Goal: Feedback & Contribution: Contribute content

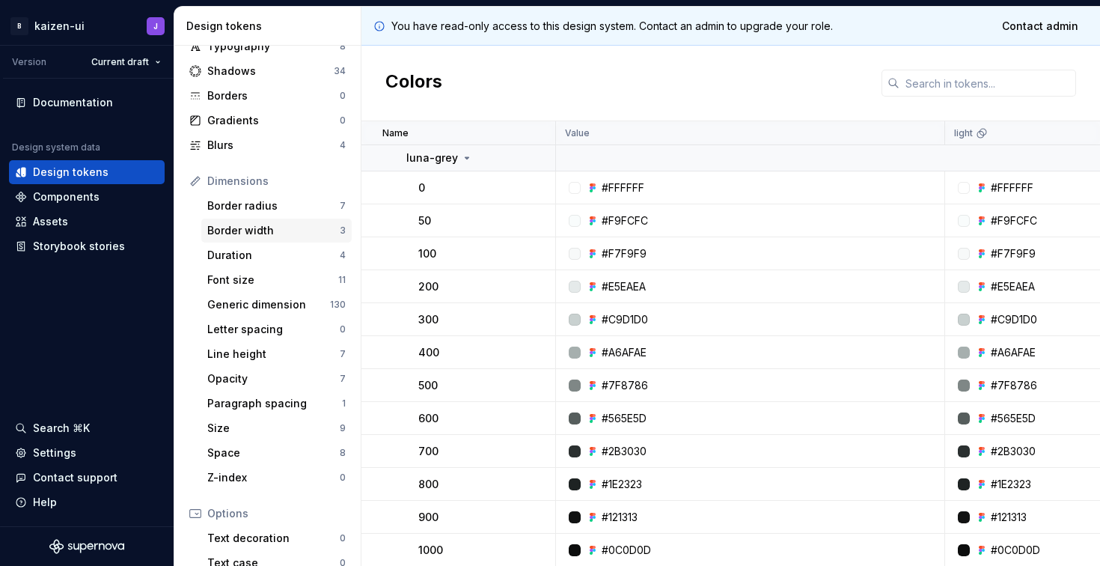
scroll to position [159, 0]
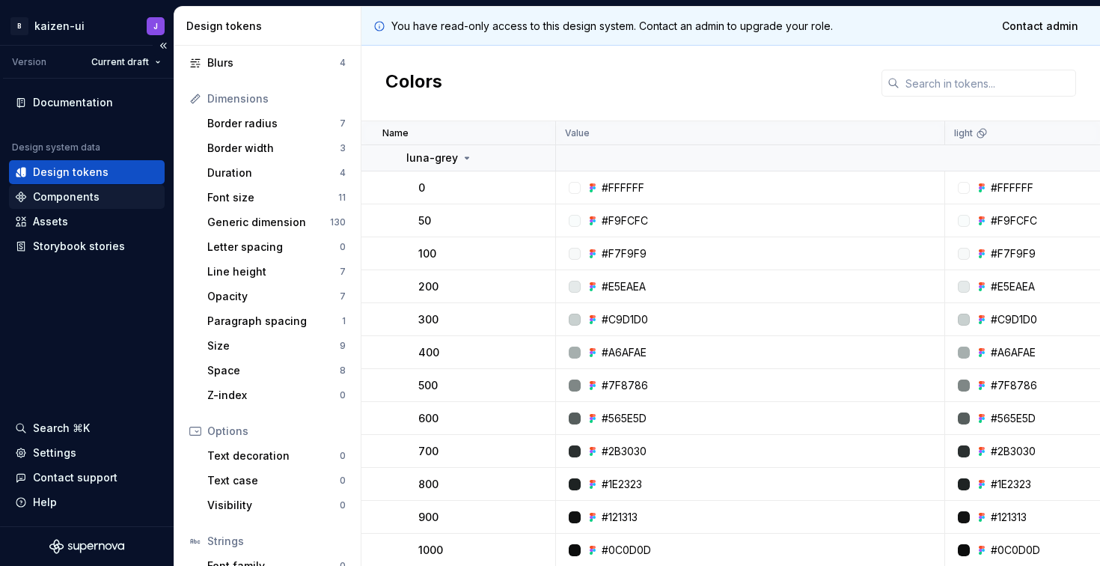
click at [80, 196] on div "Components" at bounding box center [66, 196] width 67 height 15
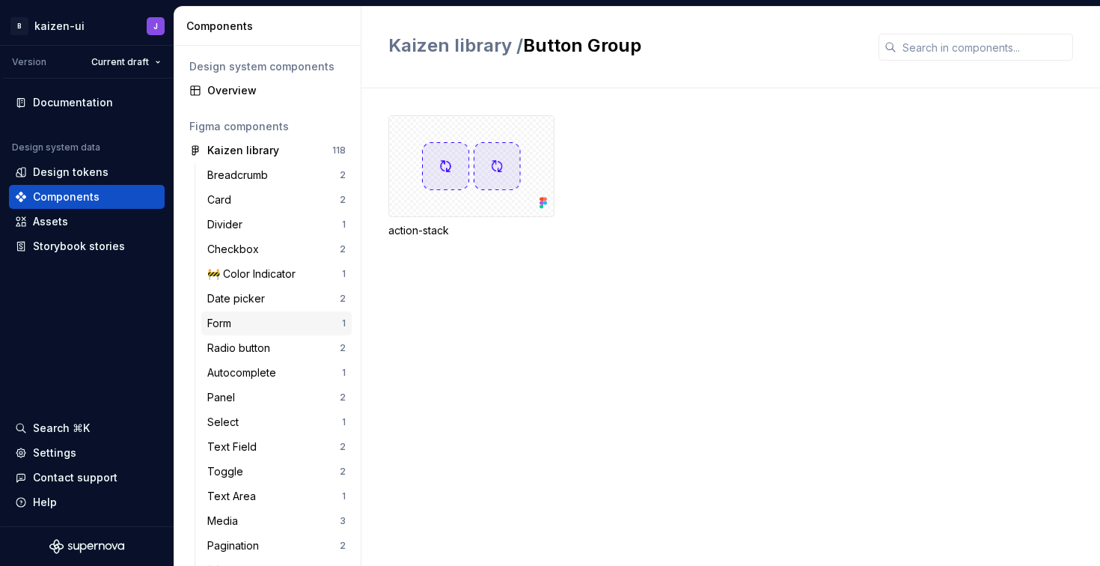
click at [257, 330] on div "Form" at bounding box center [274, 323] width 135 height 15
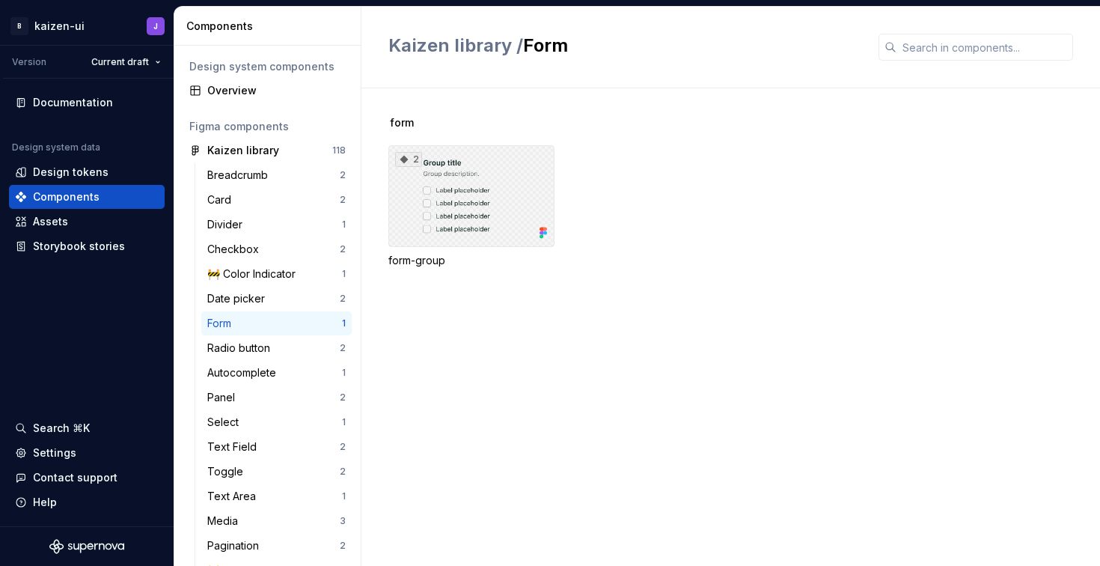
click at [442, 205] on div "2" at bounding box center [471, 196] width 166 height 102
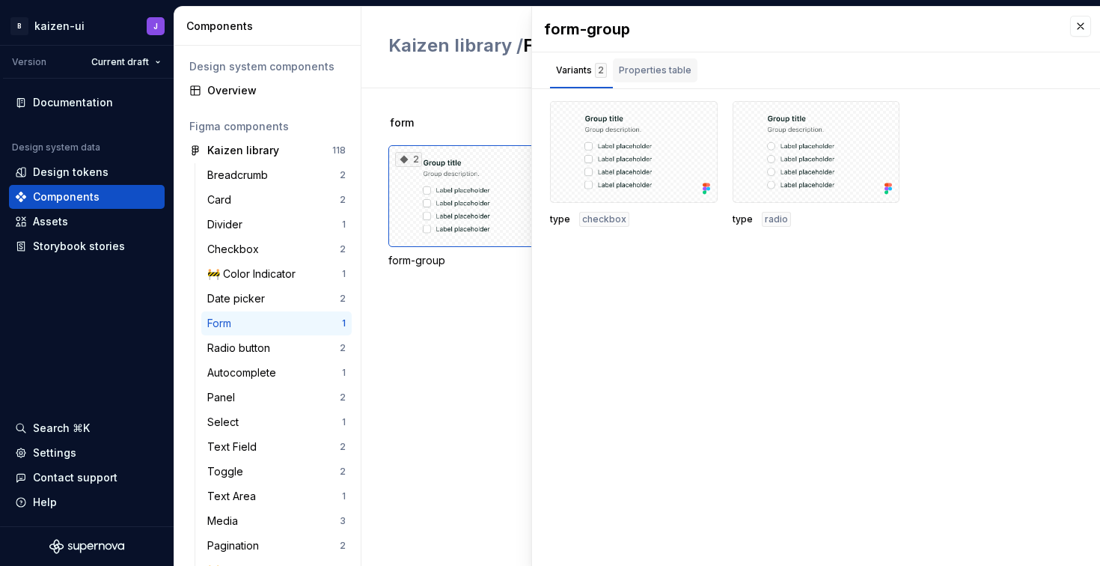
click at [667, 65] on div "Properties table" at bounding box center [655, 70] width 73 height 15
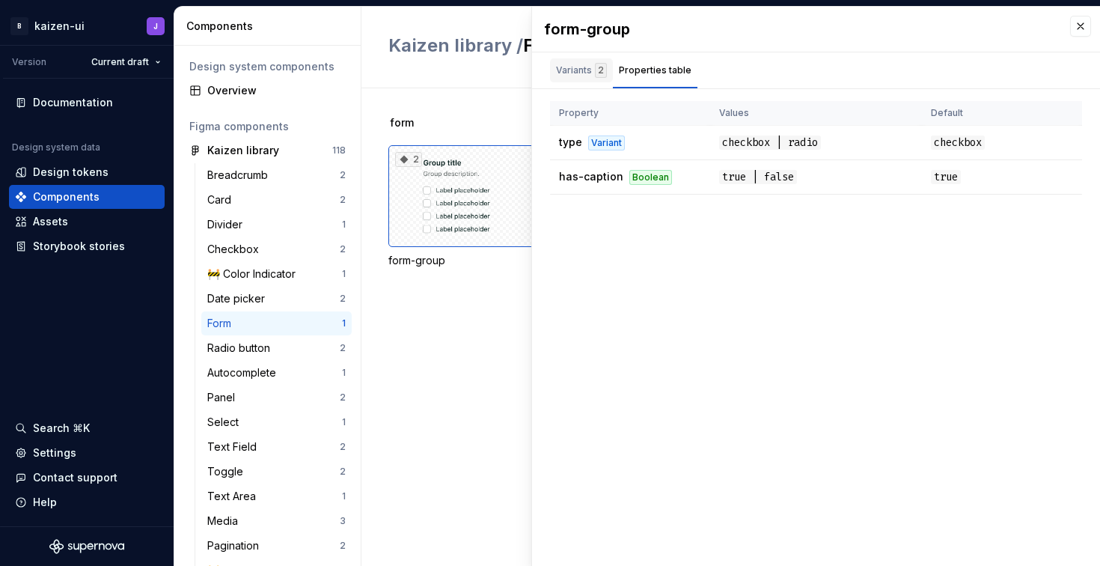
click at [571, 71] on div "Variants 2" at bounding box center [581, 70] width 51 height 15
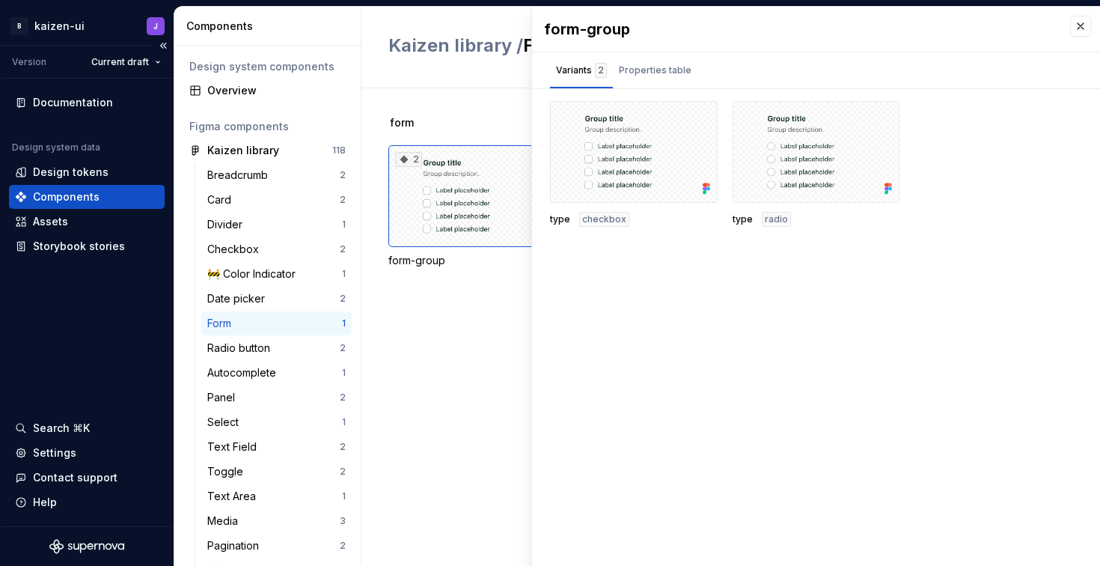
click at [82, 293] on div "Documentation Design system data Design tokens Components Assets Storybook stor…" at bounding box center [87, 302] width 174 height 447
click at [68, 221] on div "Assets" at bounding box center [87, 221] width 144 height 15
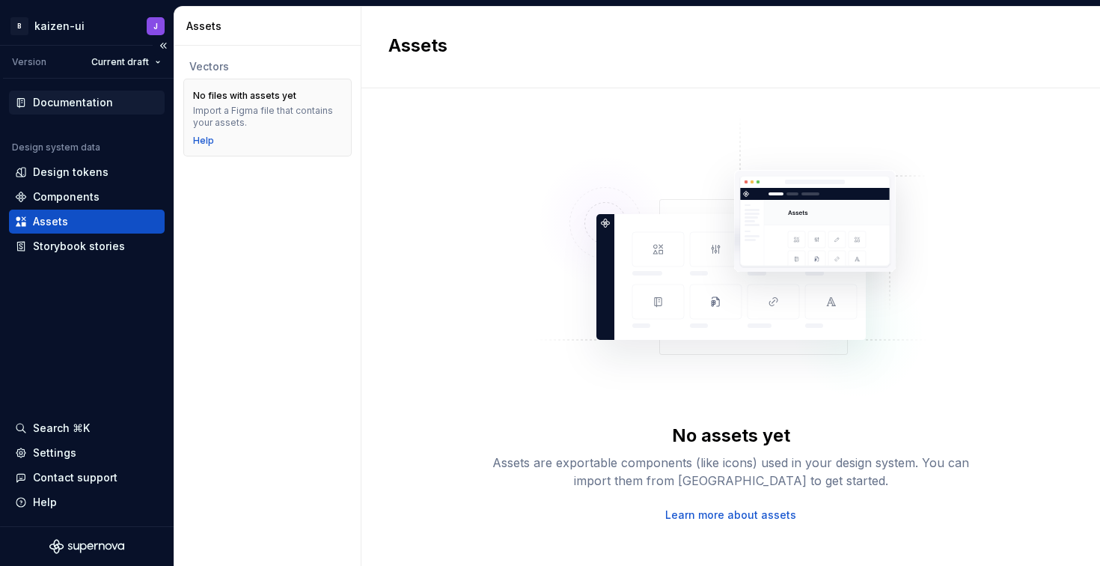
click at [86, 98] on div "Documentation" at bounding box center [73, 102] width 80 height 15
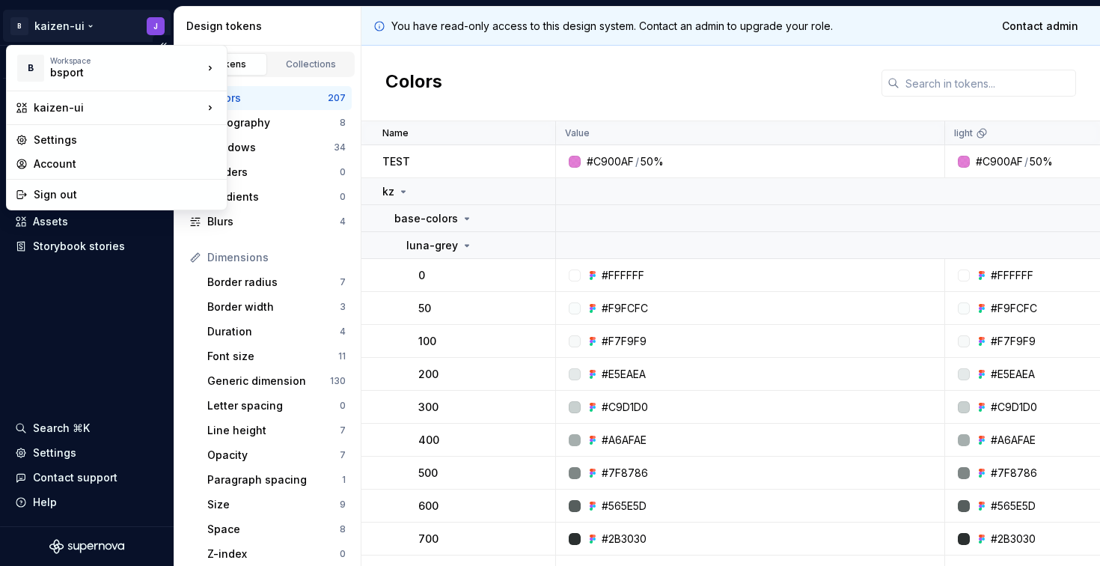
click at [154, 27] on html "B kaizen-ui J Version Current draft Documentation Design system data Design tok…" at bounding box center [550, 283] width 1100 height 566
click at [97, 189] on div "Sign out" at bounding box center [126, 194] width 184 height 15
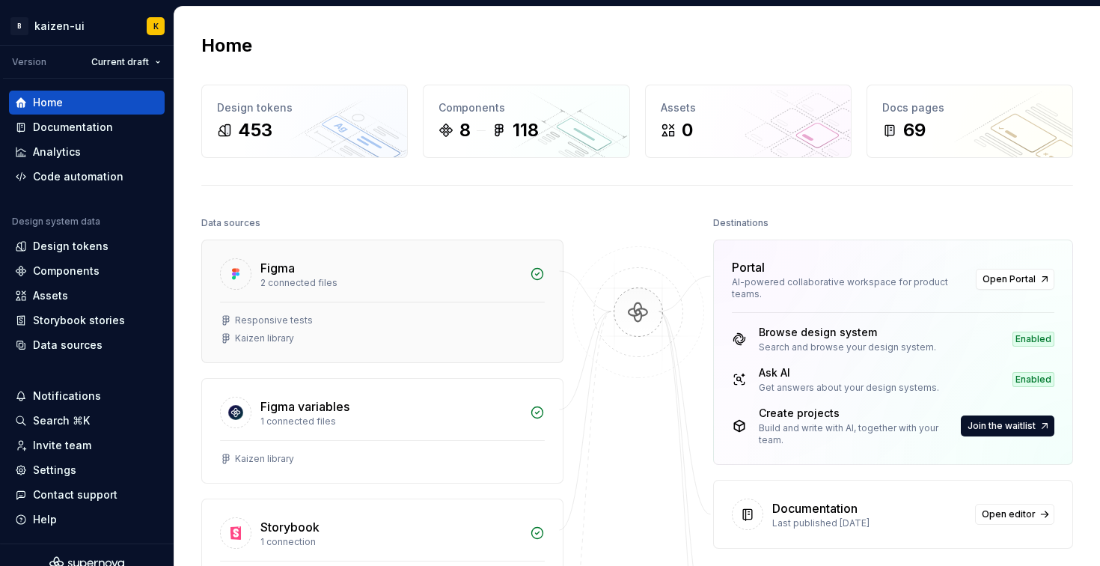
click at [370, 281] on div "2 connected files" at bounding box center [390, 283] width 260 height 12
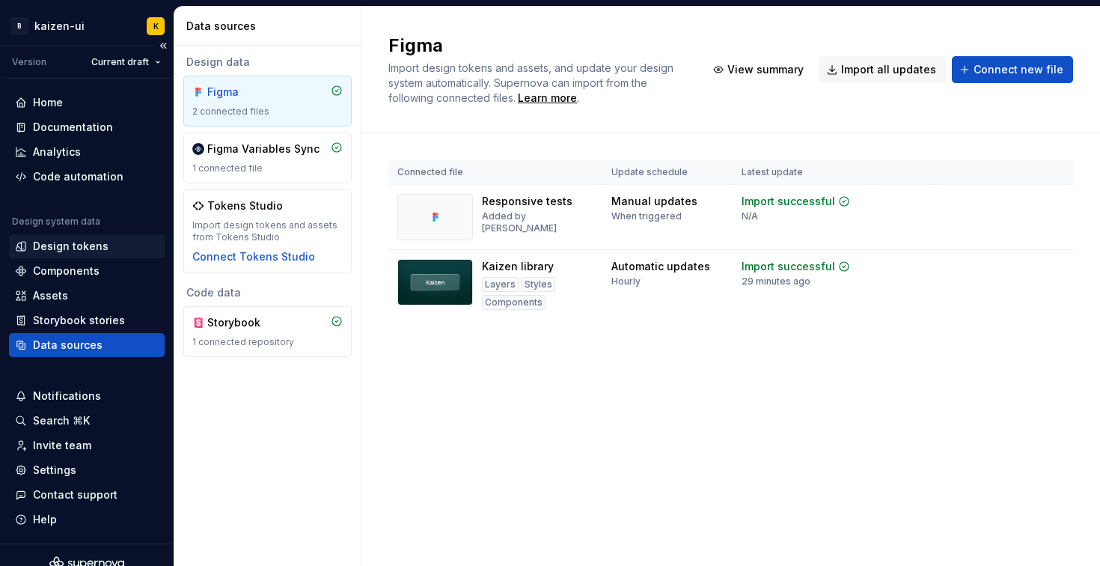
click at [52, 248] on div "Design tokens" at bounding box center [71, 246] width 76 height 15
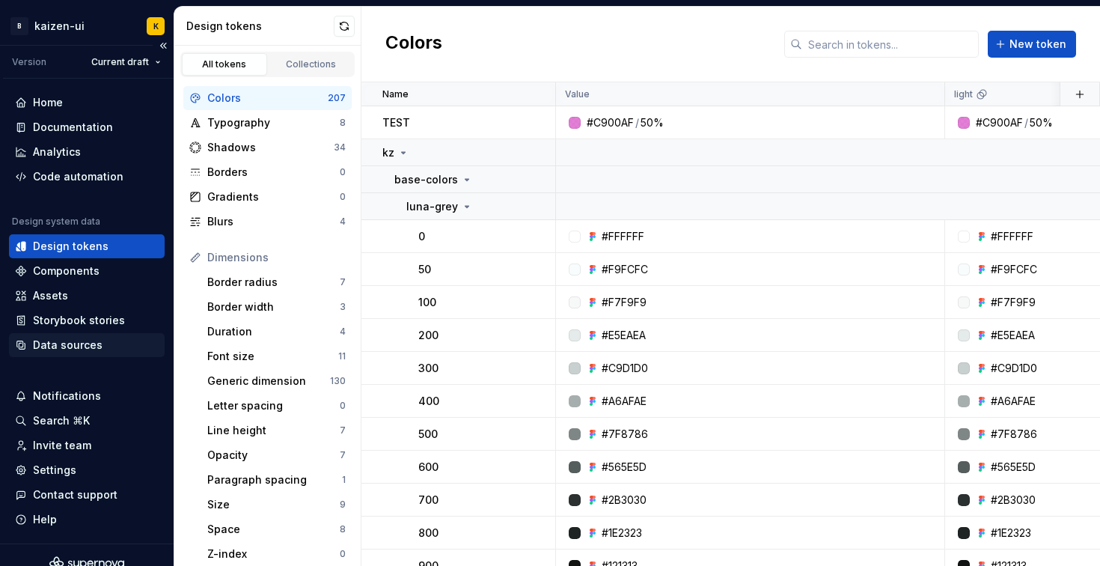
click at [75, 350] on div "Data sources" at bounding box center [68, 344] width 70 height 15
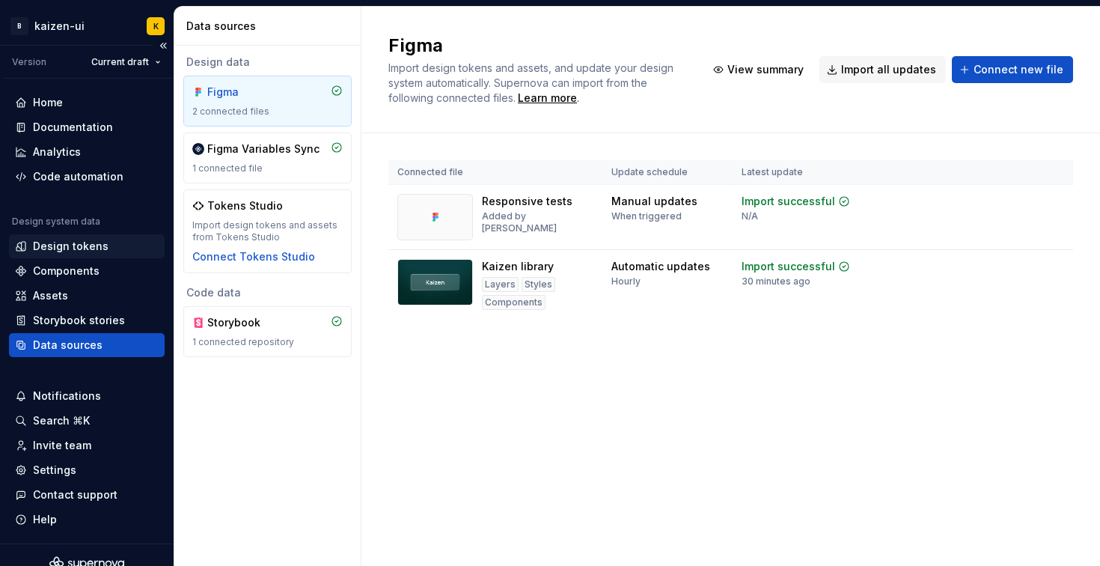
click at [94, 241] on div "Design tokens" at bounding box center [71, 246] width 76 height 15
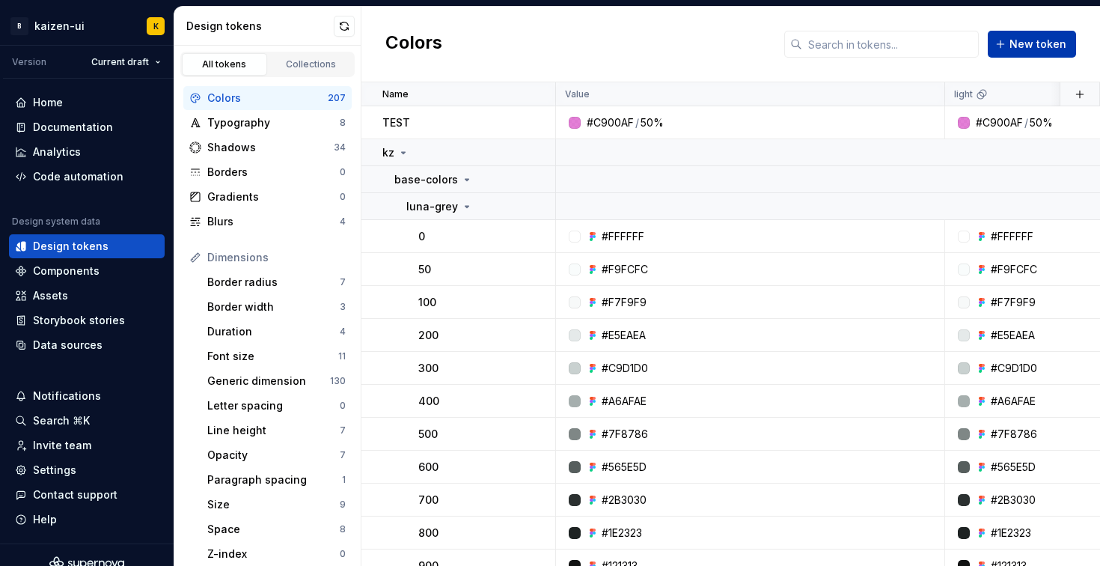
click at [1020, 49] on span "New token" at bounding box center [1037, 44] width 57 height 15
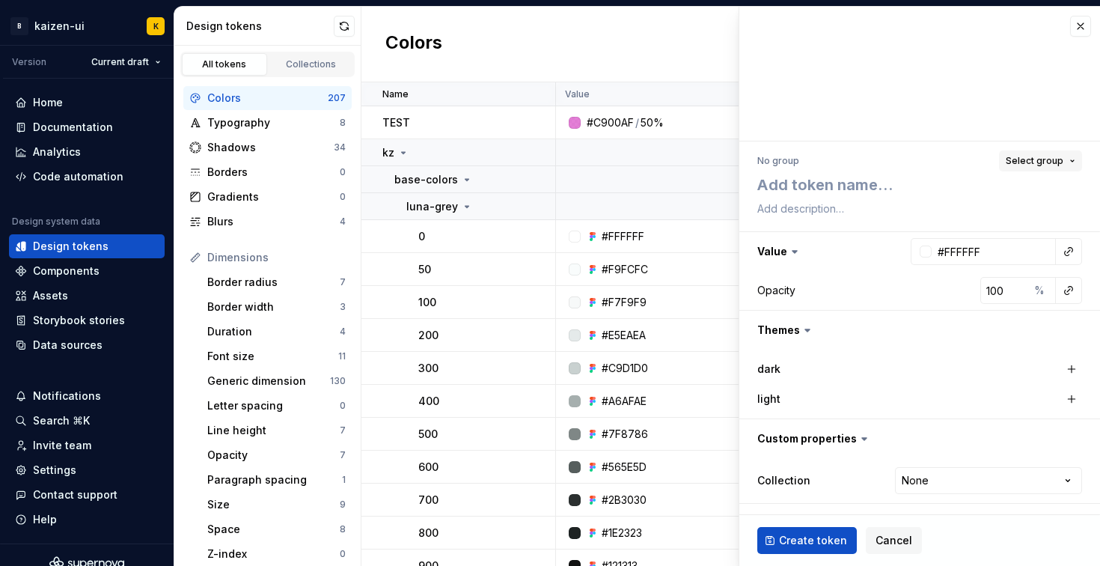
click at [1044, 166] on button "Select group" at bounding box center [1040, 160] width 83 height 21
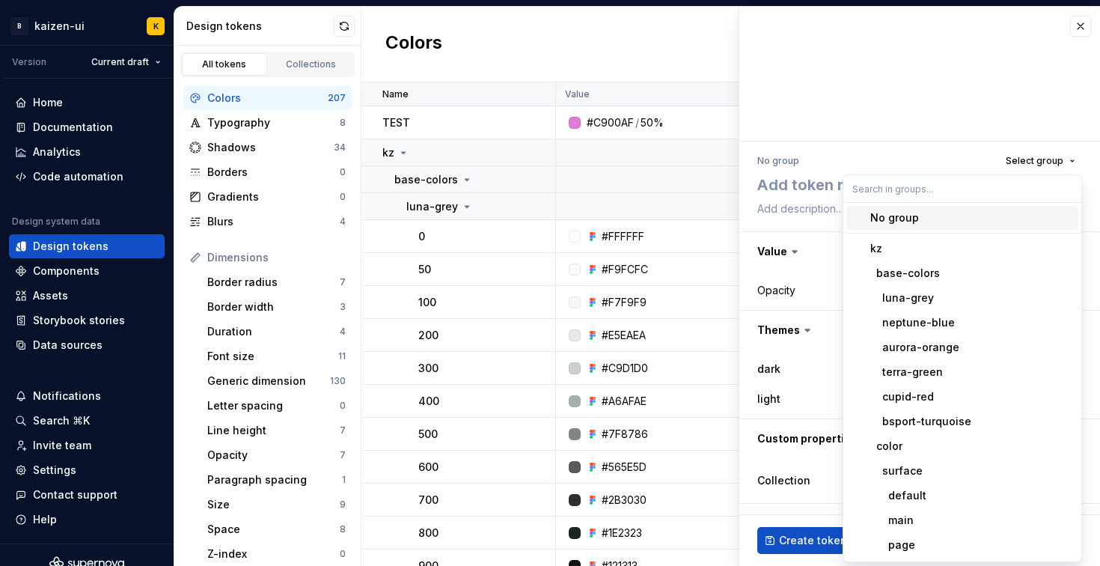
click at [947, 184] on input "text" at bounding box center [962, 188] width 238 height 27
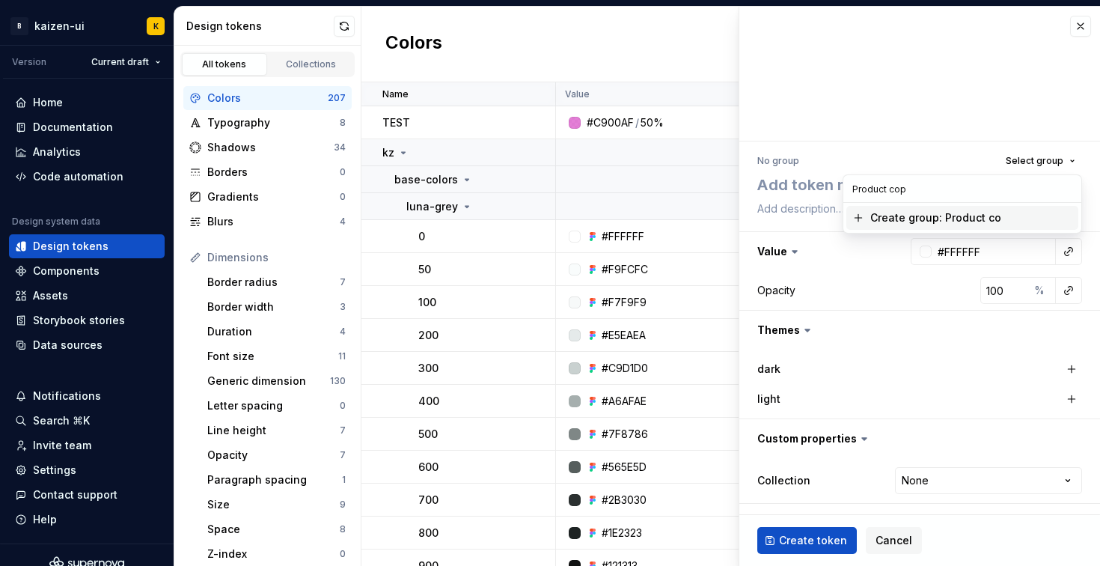
type input "Product copy"
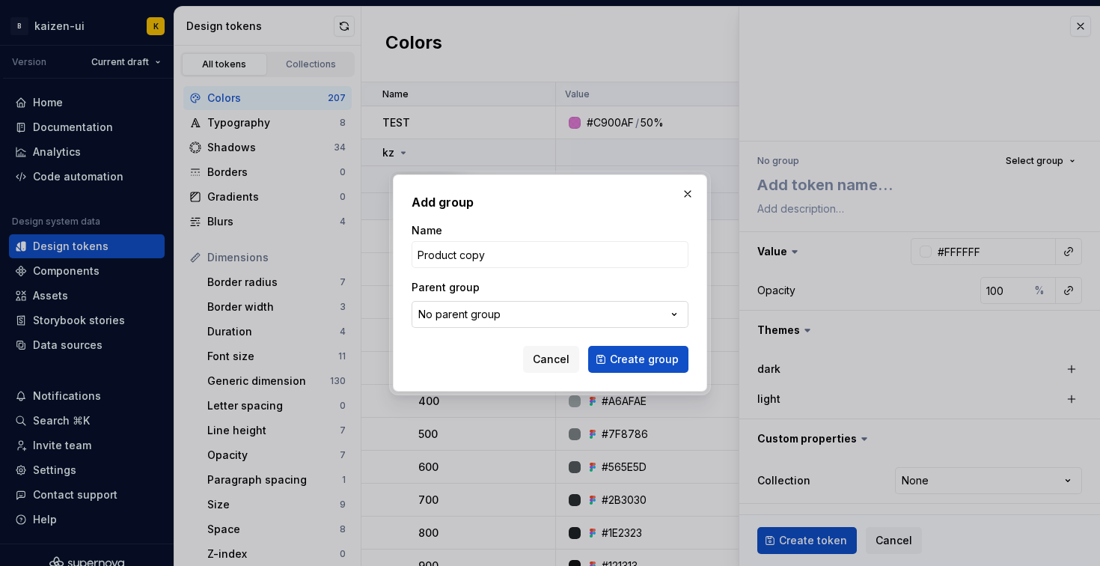
click at [565, 316] on button "No parent group" at bounding box center [549, 314] width 277 height 27
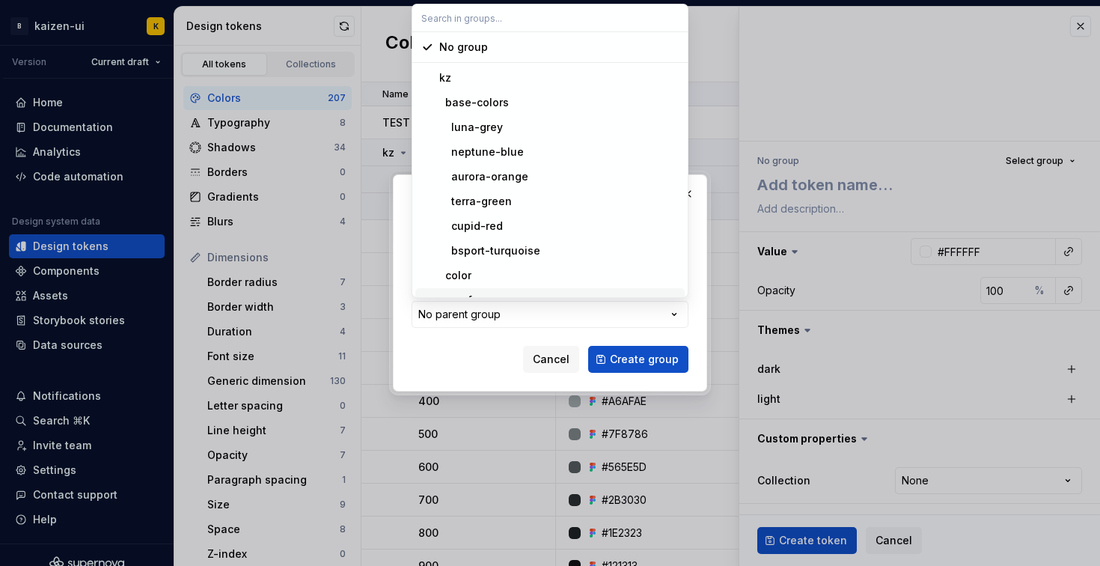
click at [470, 334] on div "Add group Name Product copy Parent group No parent group Cancel Create group" at bounding box center [550, 283] width 1100 height 566
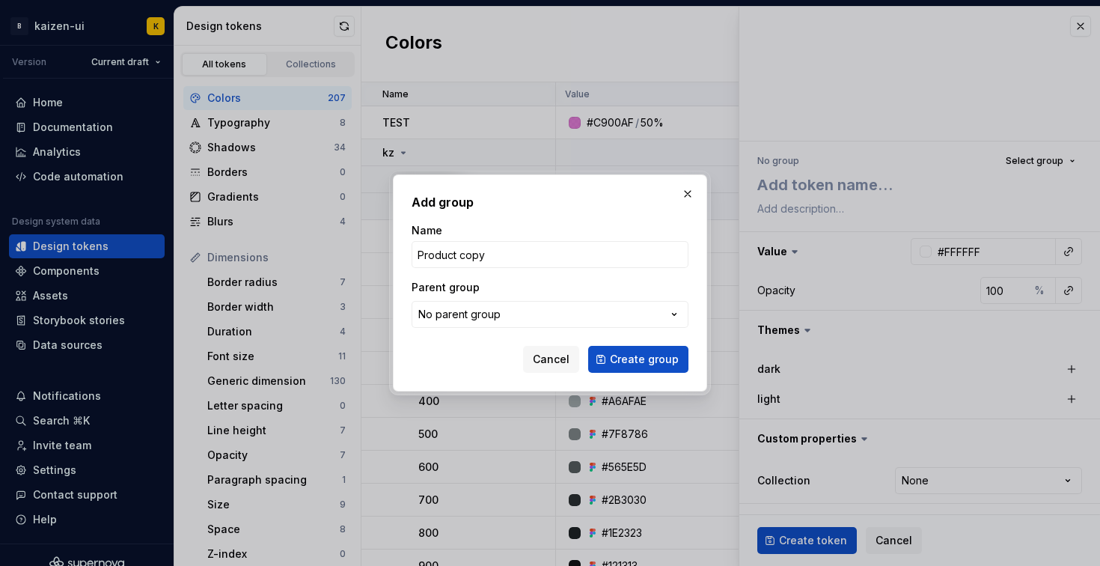
type textarea "*"
